Goal: Information Seeking & Learning: Learn about a topic

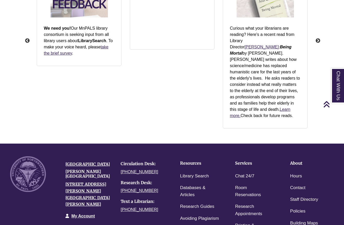
scroll to position [748, 0]
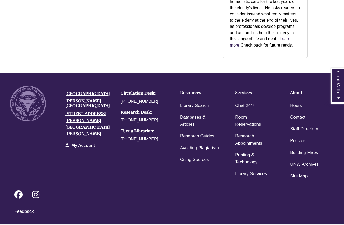
click at [332, 225] on link "Login to LibApps" at bounding box center [332, 227] width 21 height 3
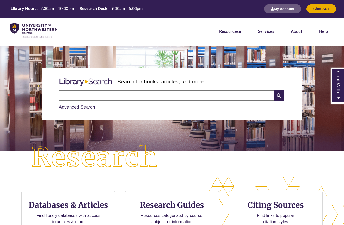
click at [87, 92] on input "text" at bounding box center [166, 95] width 215 height 10
type input "**********"
click at [93, 92] on input "text" at bounding box center [166, 95] width 215 height 10
click at [29, 97] on div "| Search for books, articles, and more Search Advanced Search" at bounding box center [172, 94] width 336 height 78
click at [78, 96] on input "text" at bounding box center [166, 95] width 215 height 10
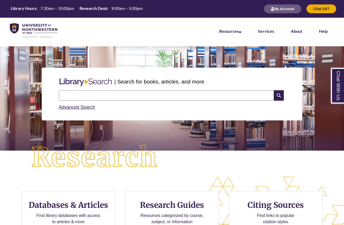
click at [77, 95] on input "text" at bounding box center [166, 95] width 215 height 10
type input "**********"
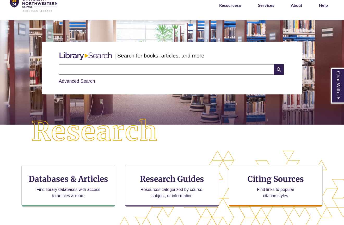
scroll to position [52, 0]
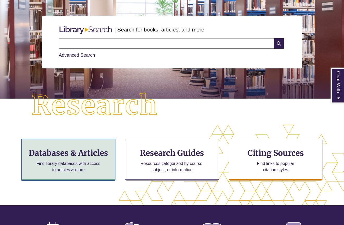
click at [58, 155] on h3 "Databases & Articles" at bounding box center [68, 153] width 85 height 10
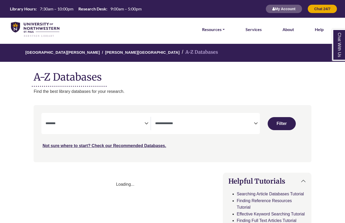
select select "Database Subject Filter"
select select "Database Types Filter"
select select "Database Subject Filter"
select select "Database Types Filter"
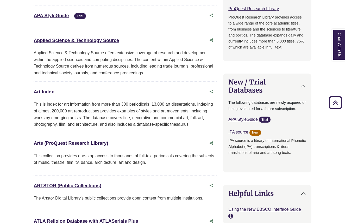
scroll to position [443, 0]
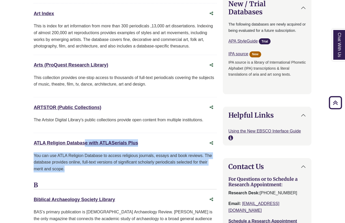
drag, startPoint x: 67, startPoint y: 168, endPoint x: 27, endPoint y: 142, distance: 47.5
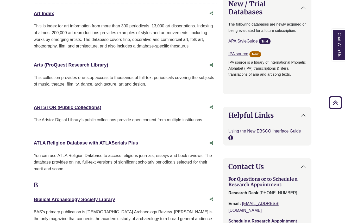
click at [58, 143] on link "ATLA Religion Database with ATLASerials Plus This link opens in a new window" at bounding box center [86, 142] width 104 height 5
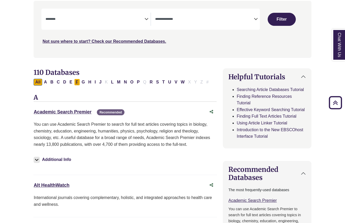
scroll to position [78, 0]
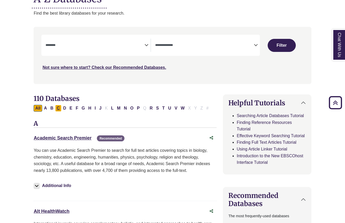
click at [60, 108] on button "C" at bounding box center [58, 108] width 6 height 7
select select "Database Subject Filter"
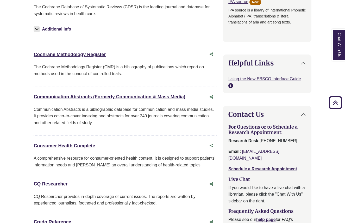
scroll to position [573, 0]
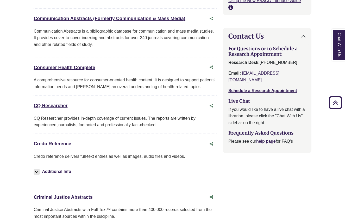
click at [48, 144] on link "Credo Reference This link opens in a new window" at bounding box center [53, 143] width 38 height 5
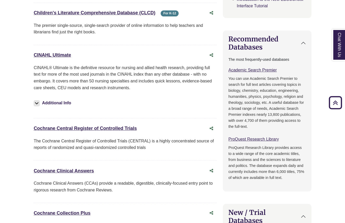
scroll to position [0, 0]
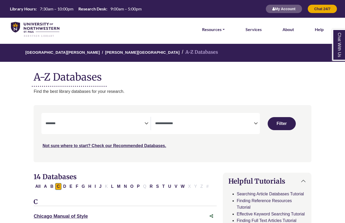
click at [121, 123] on textarea "Search" at bounding box center [95, 124] width 99 height 4
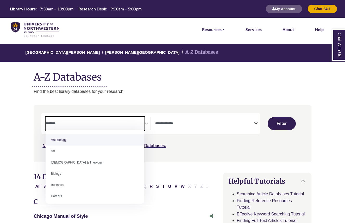
click at [164, 121] on span "Search filters" at bounding box center [204, 122] width 99 height 4
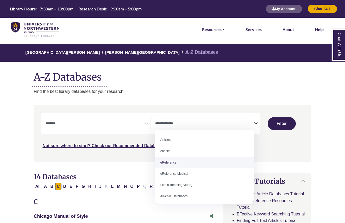
select select "*****"
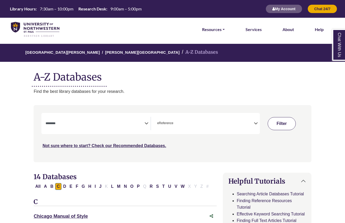
click at [280, 119] on button "Filter" at bounding box center [282, 123] width 28 height 13
select select "Database Subject Filter"
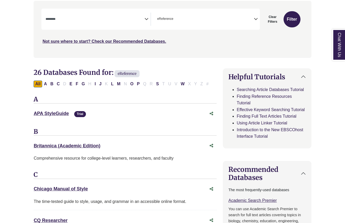
scroll to position [130, 0]
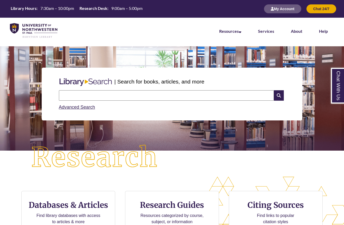
click at [187, 177] on div "CTA Buttons Databases & Articles Find library databases with access to articles…" at bounding box center [172, 218] width 344 height 83
